Goal: Task Accomplishment & Management: Manage account settings

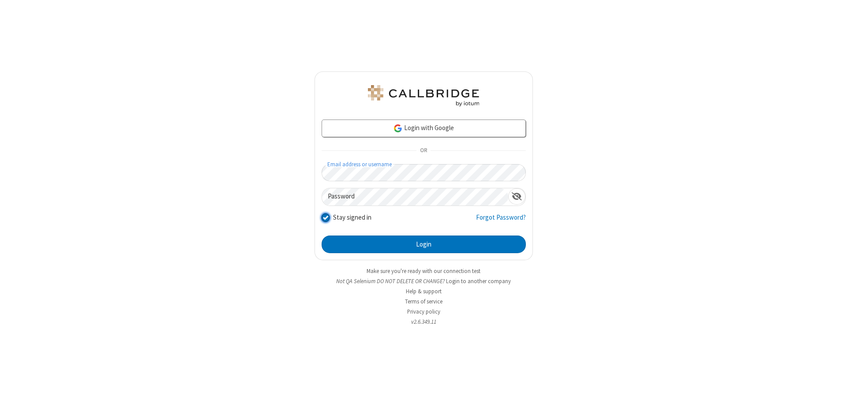
click at [325, 217] on input "Stay signed in" at bounding box center [326, 217] width 8 height 9
checkbox input "false"
click at [424, 245] on button "Login" at bounding box center [424, 245] width 204 height 18
click at [325, 217] on input "Stay signed in" at bounding box center [326, 217] width 8 height 9
checkbox input "false"
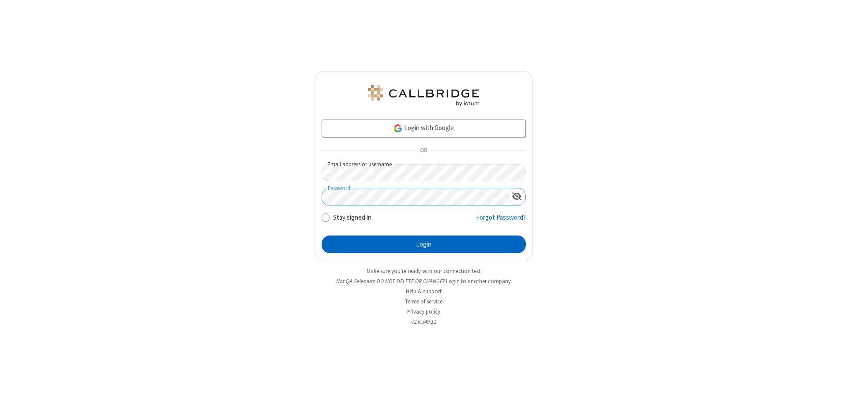
click at [424, 245] on button "Login" at bounding box center [424, 245] width 204 height 18
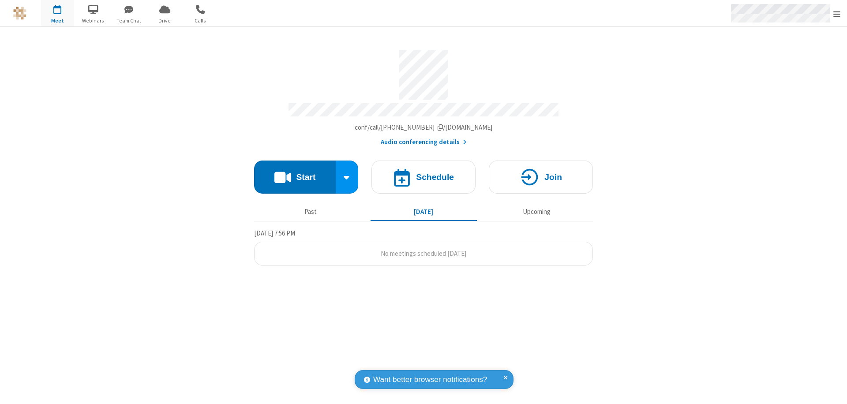
click at [837, 13] on span "Open menu" at bounding box center [837, 14] width 7 height 9
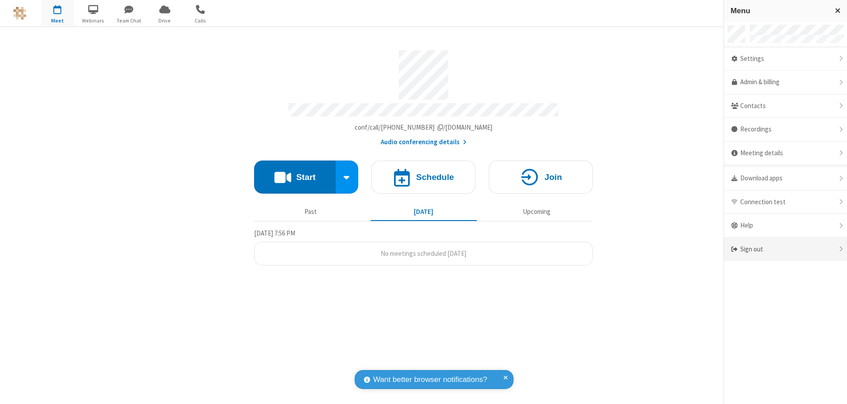
click at [786, 249] on div "Sign out" at bounding box center [785, 249] width 123 height 23
